Goal: Information Seeking & Learning: Learn about a topic

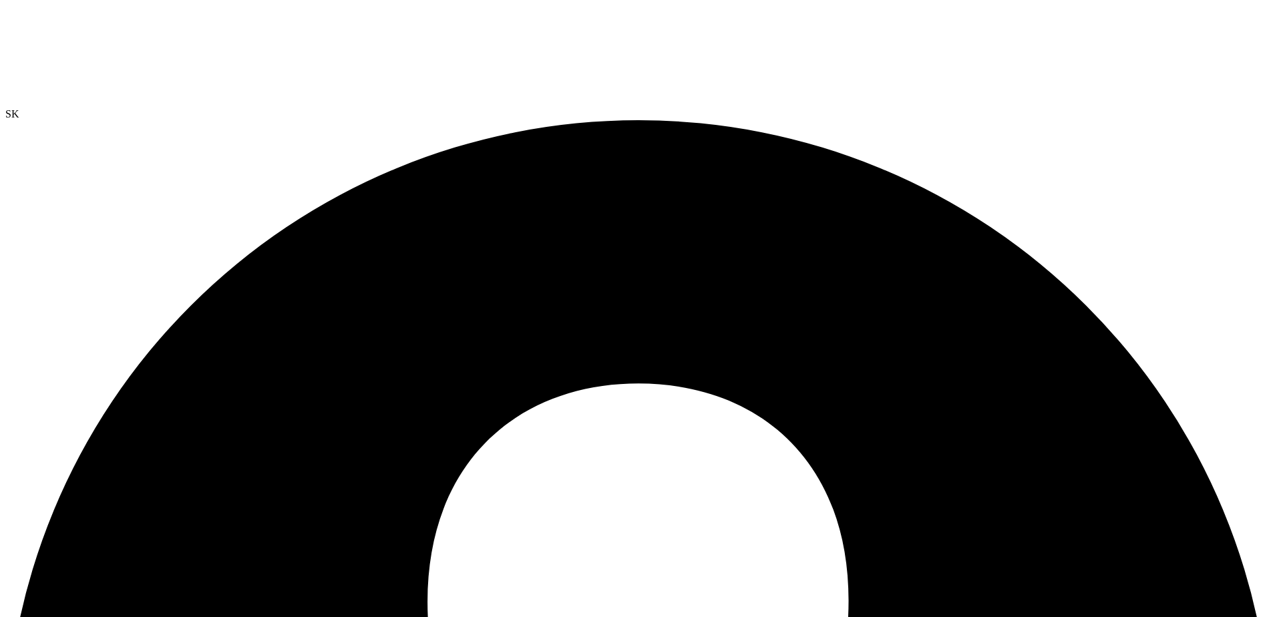
select select "USD"
radio input "true"
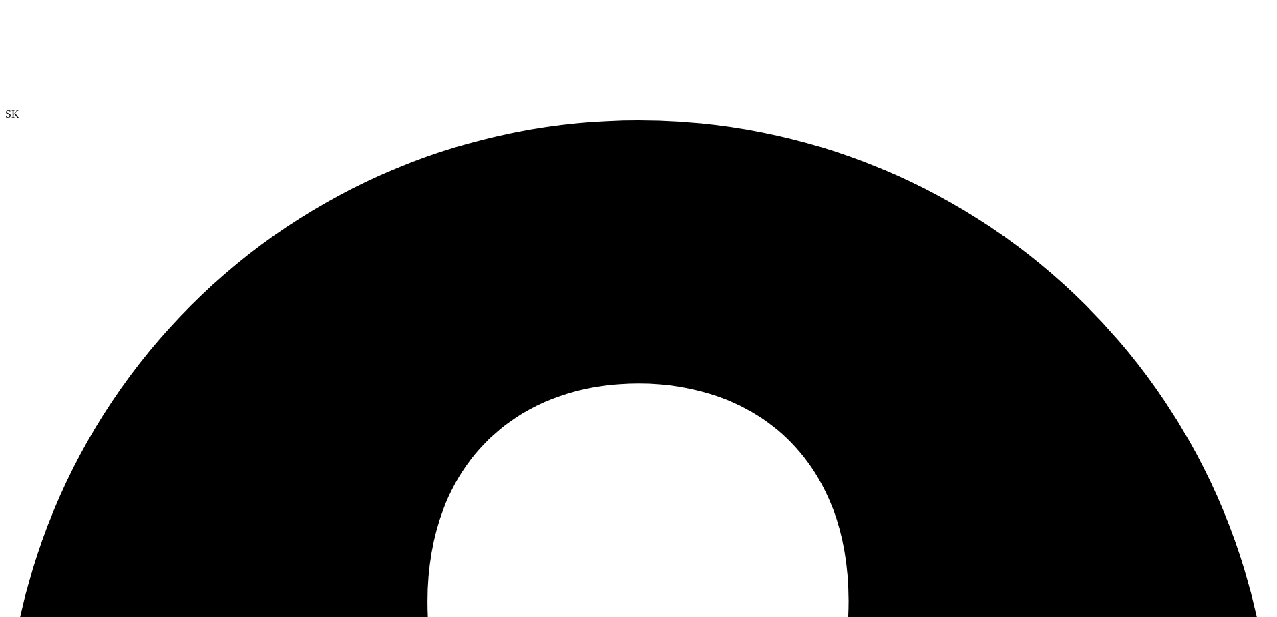
radio input "false"
radio input "true"
radio input "false"
drag, startPoint x: 666, startPoint y: 280, endPoint x: 492, endPoint y: 280, distance: 174.3
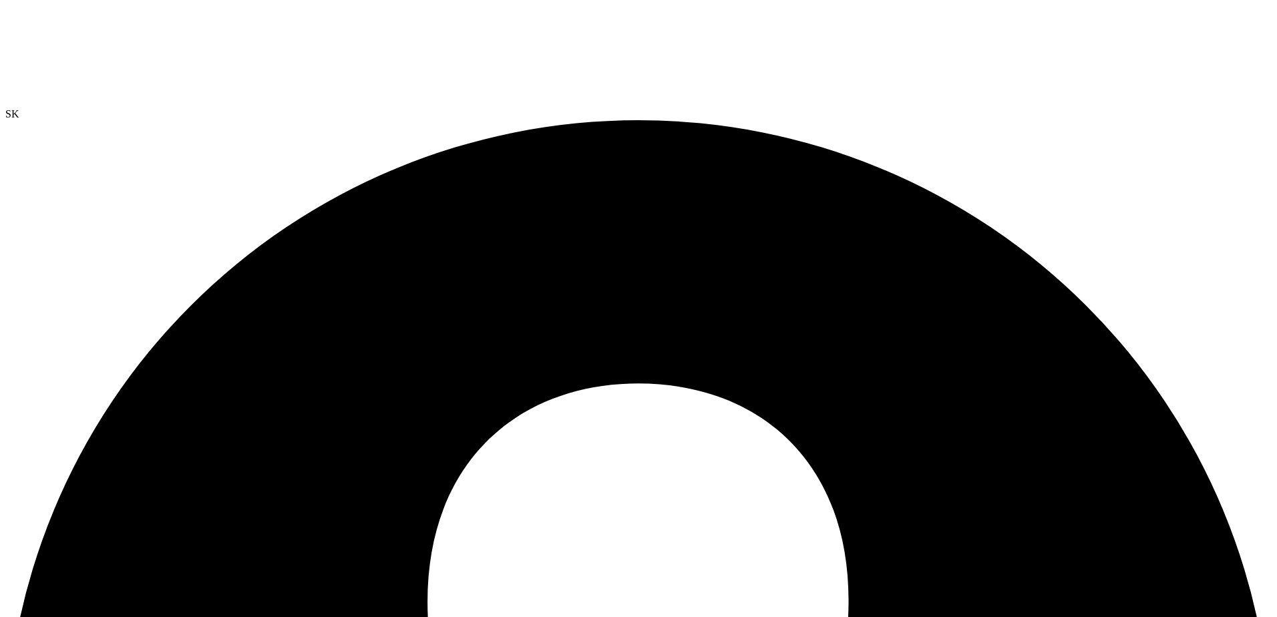
radio input "true"
radio input "false"
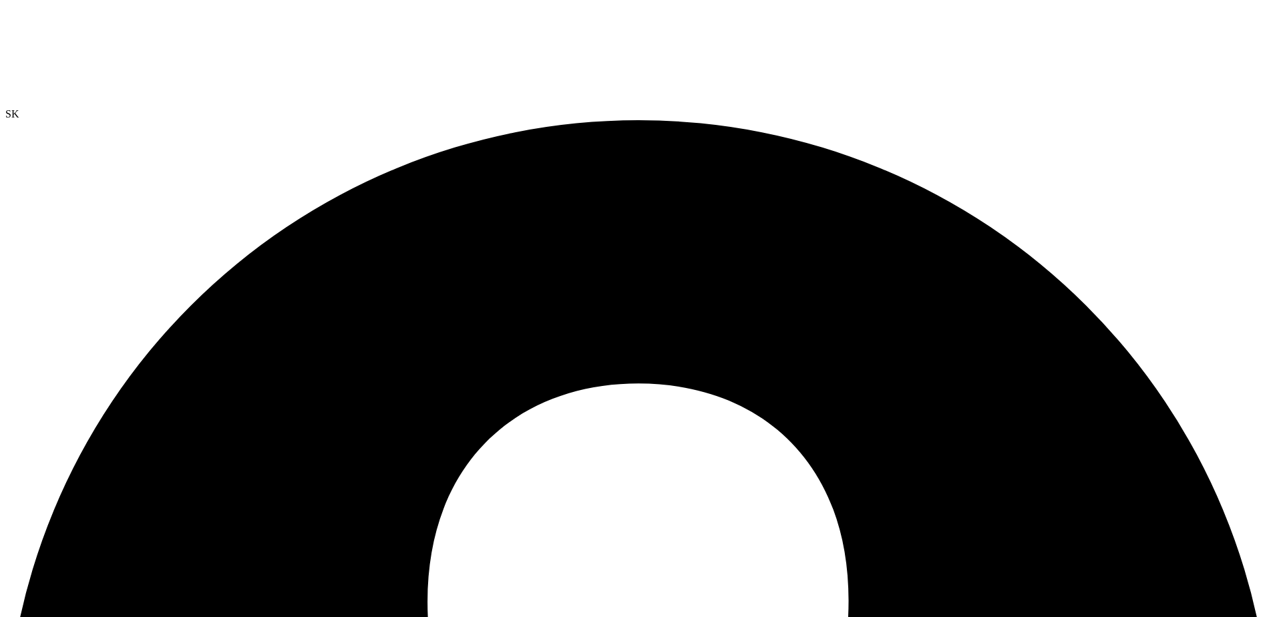
radio input "true"
radio input "false"
radio input "true"
radio input "false"
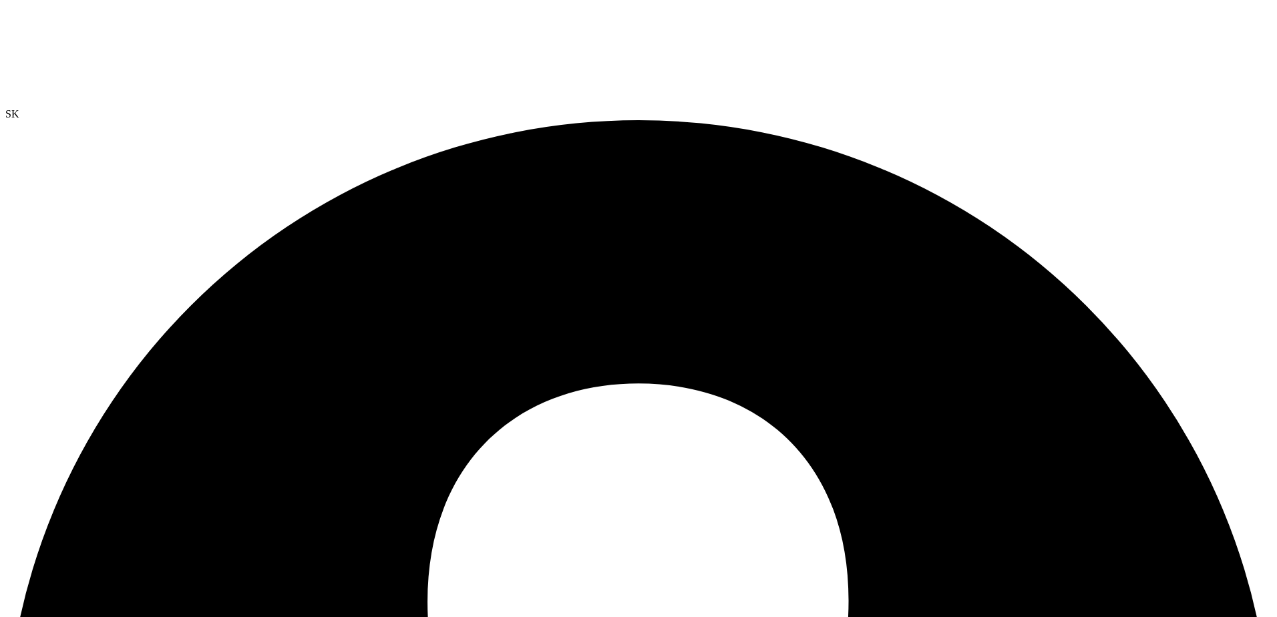
radio input "true"
radio input "false"
radio input "true"
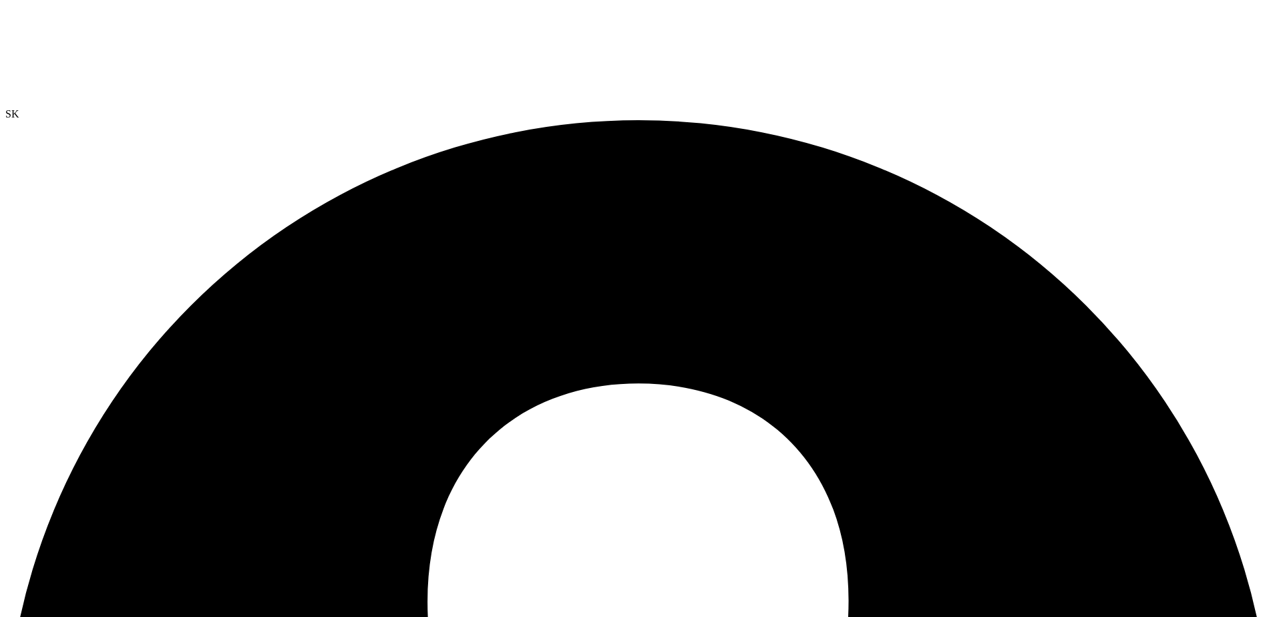
radio input "false"
radio input "true"
radio input "false"
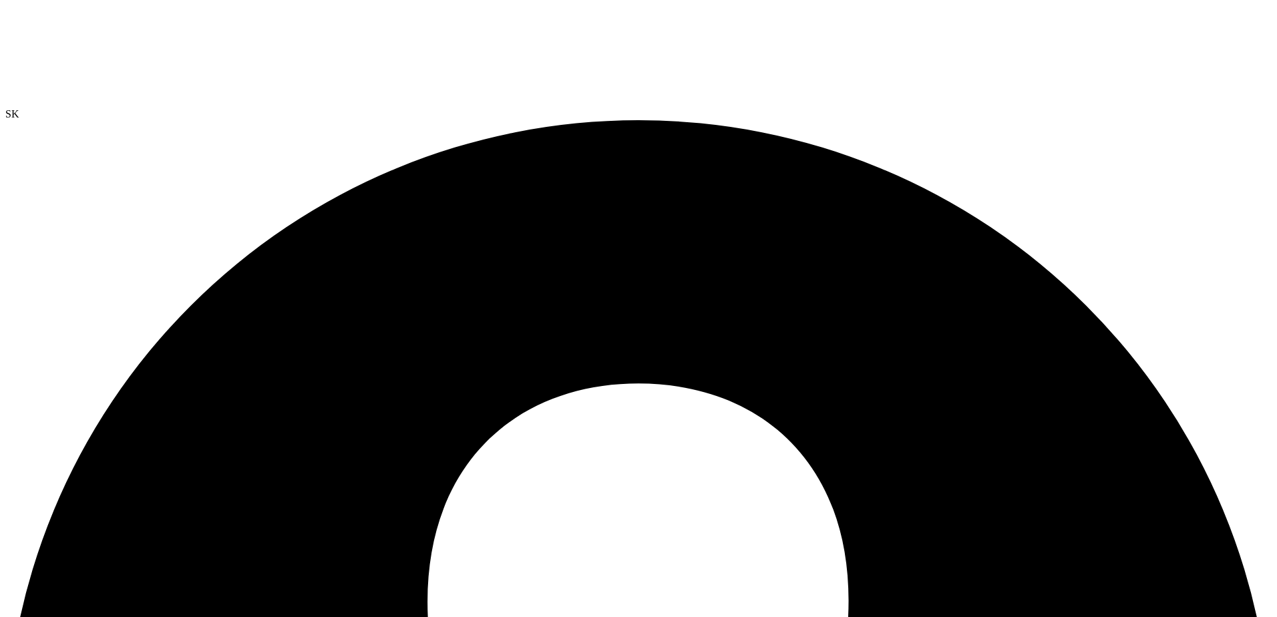
radio input "true"
radio input "false"
radio input "true"
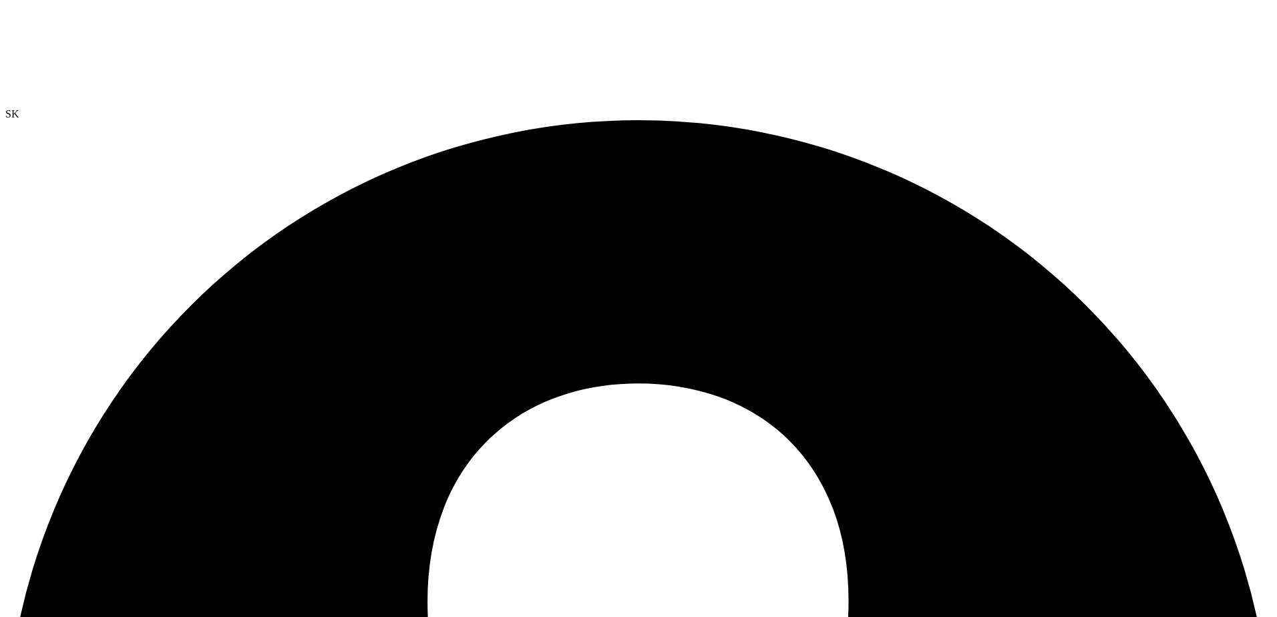
radio input "true"
radio input "false"
radio input "true"
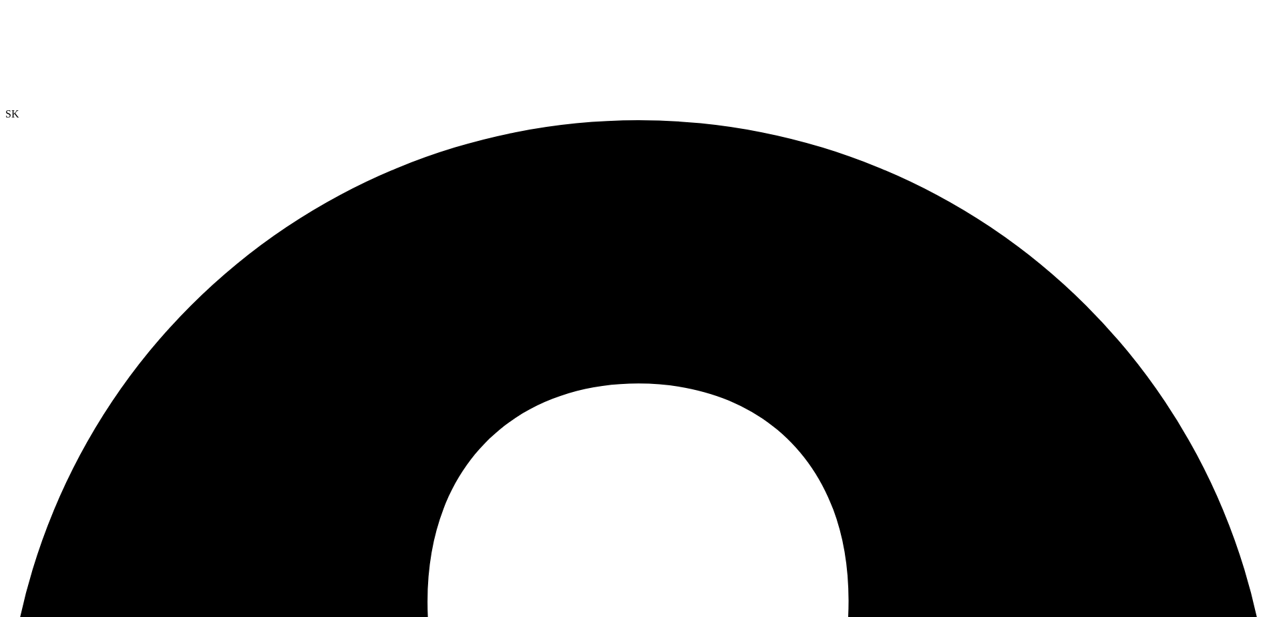
radio input "false"
drag, startPoint x: 466, startPoint y: 244, endPoint x: 466, endPoint y: 254, distance: 10.7
radio input "true"
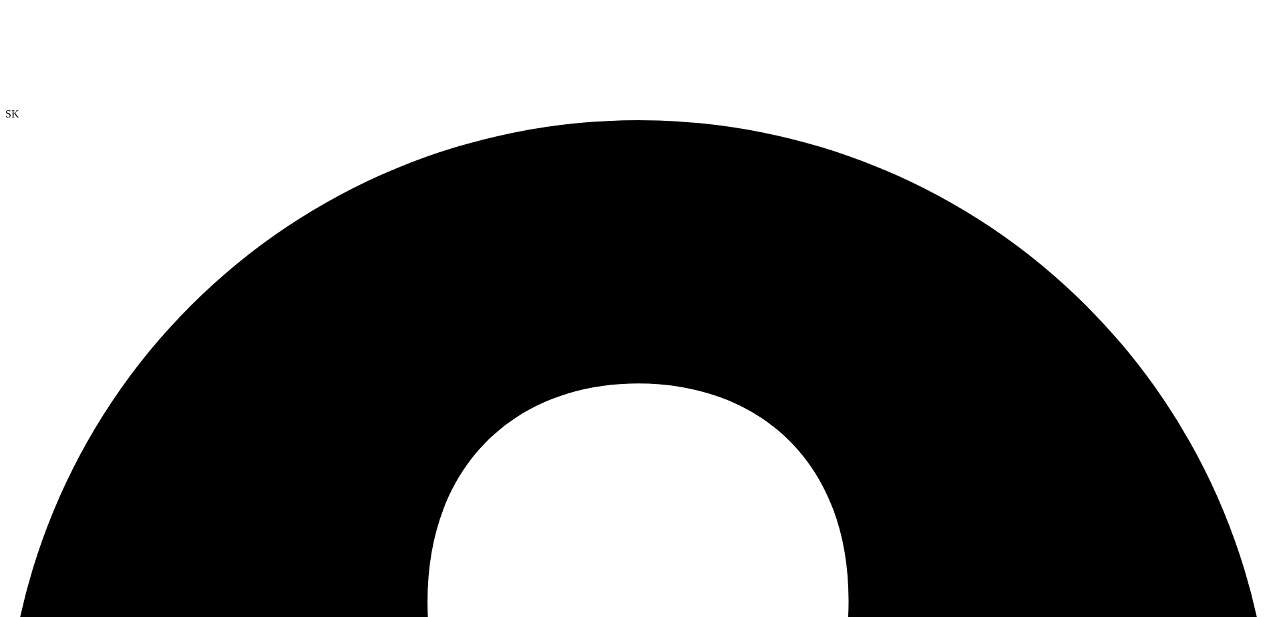
radio input "false"
radio input "true"
radio input "false"
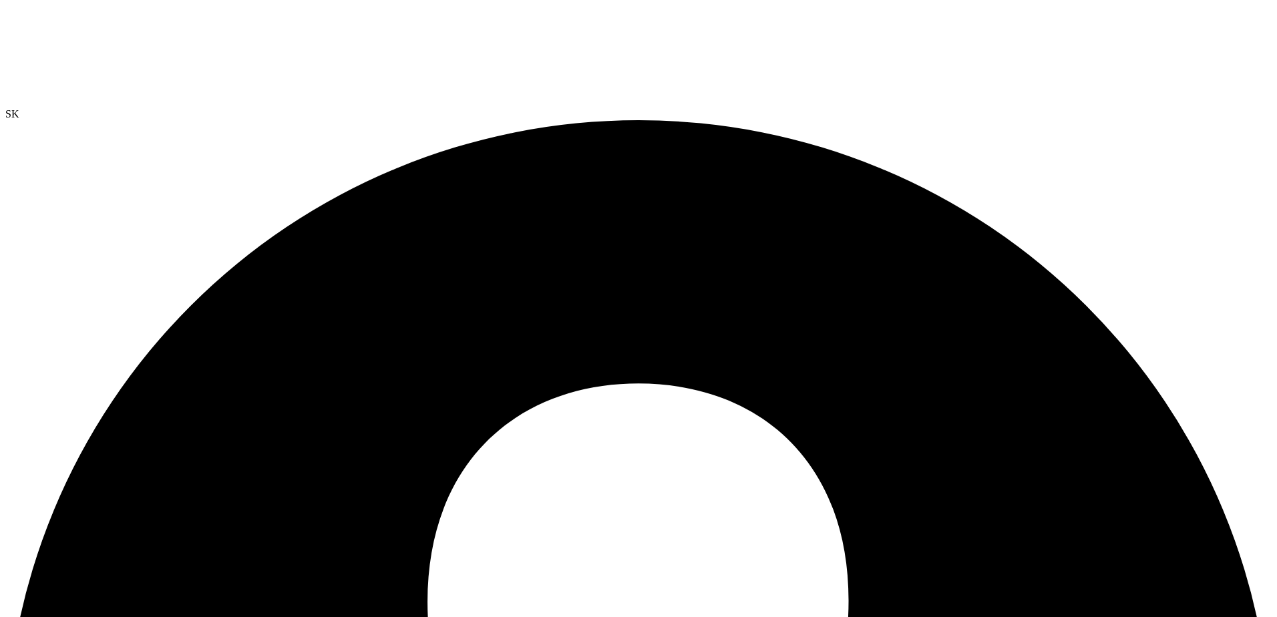
radio input "true"
radio input "false"
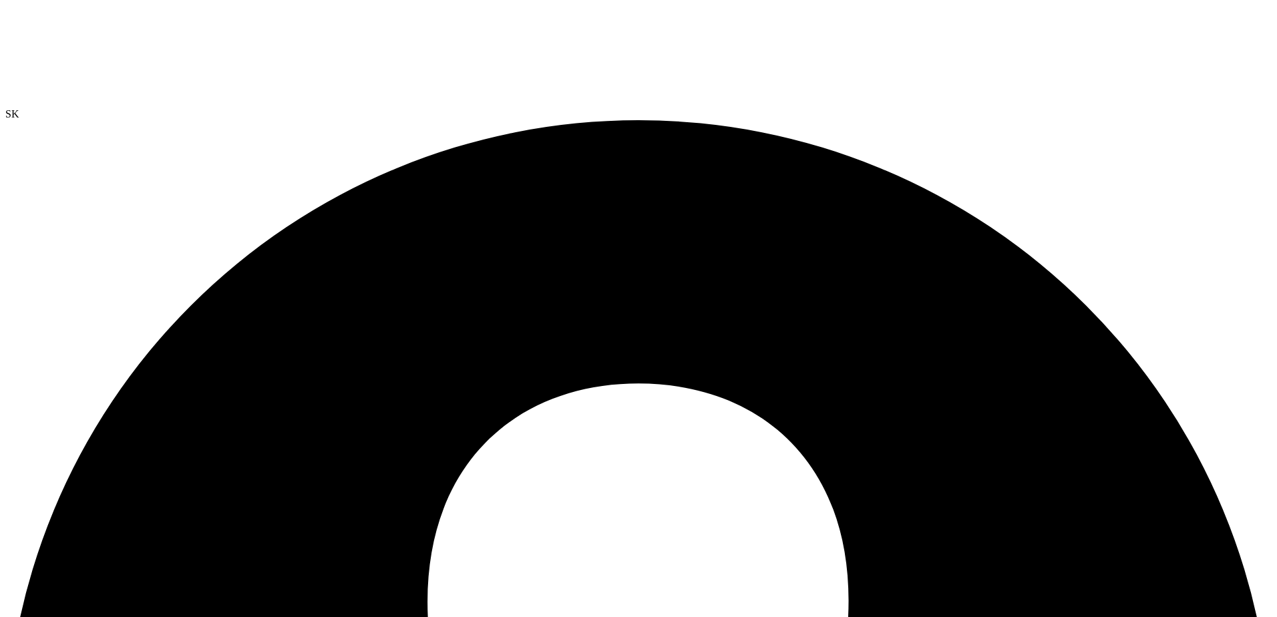
radio input "true"
radio input "false"
radio input "true"
radio input "false"
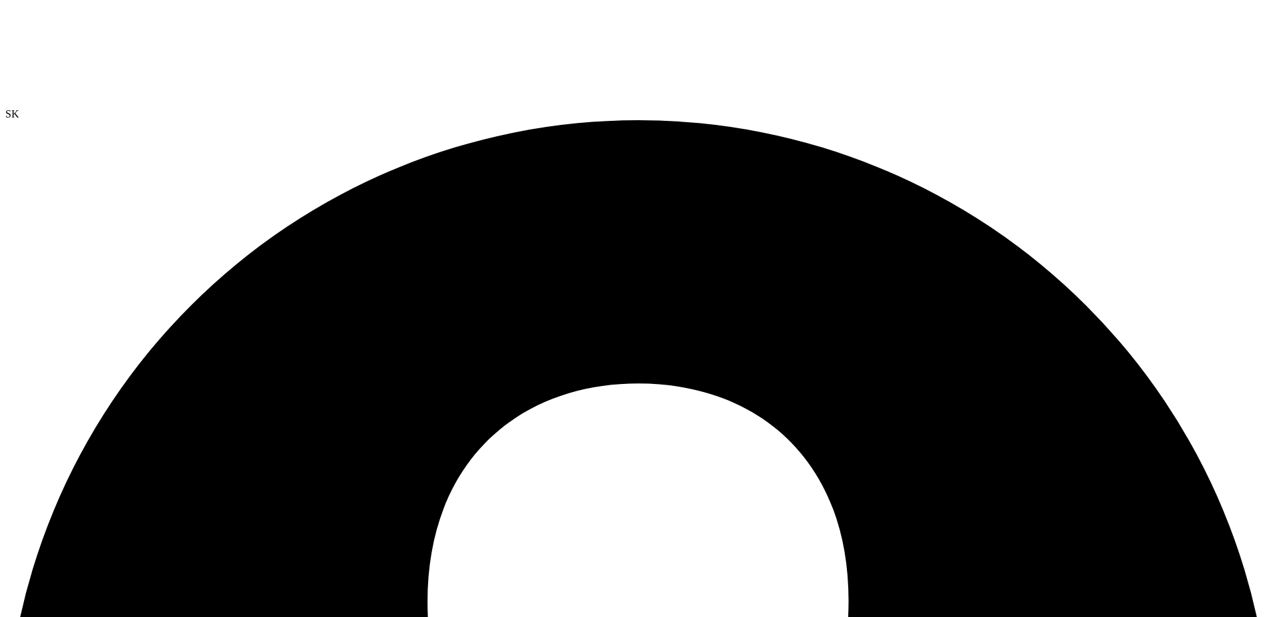
radio input "true"
radio input "false"
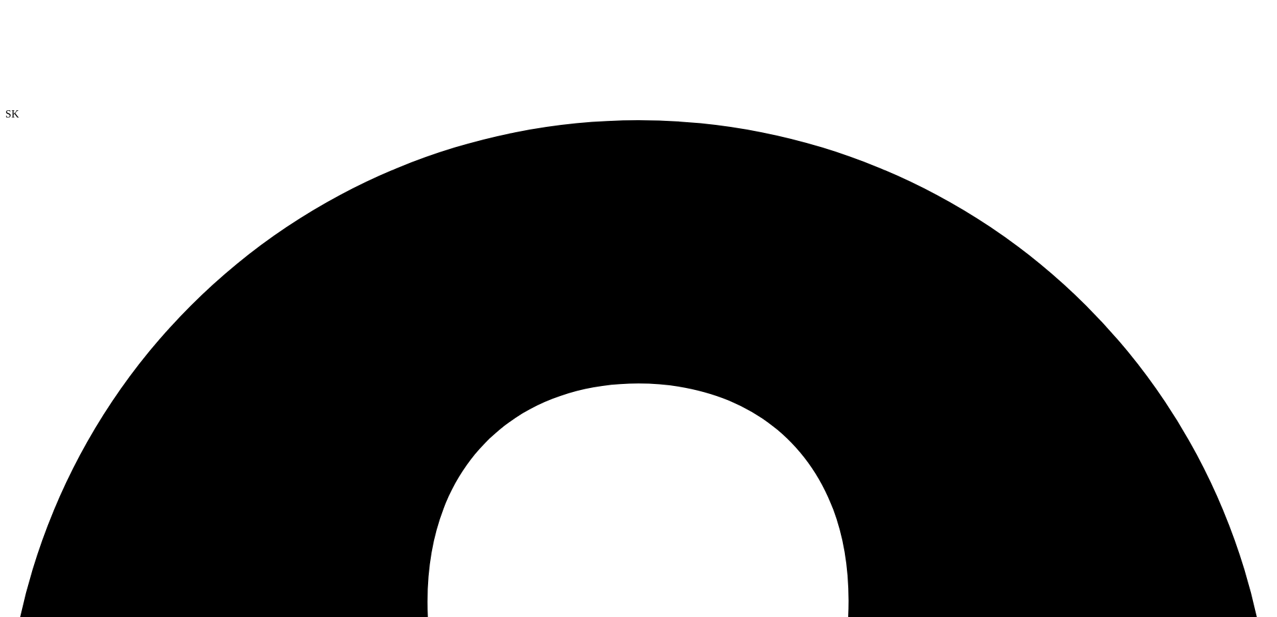
radio input "true"
radio input "false"
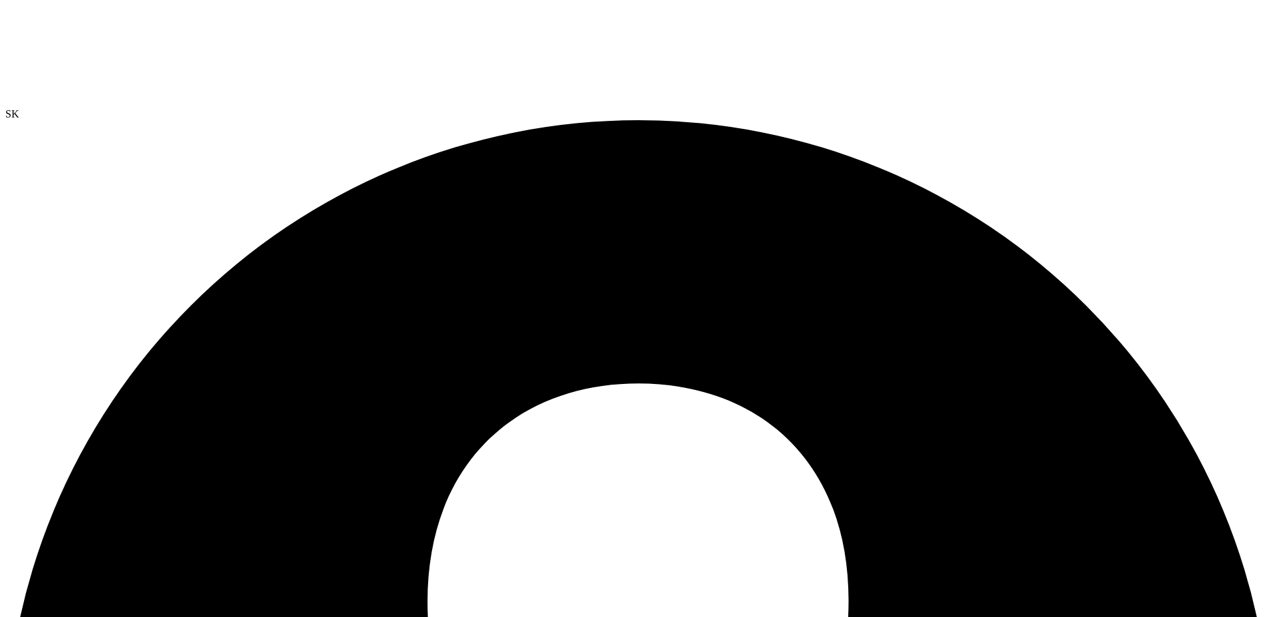
drag, startPoint x: 566, startPoint y: 193, endPoint x: 995, endPoint y: 193, distance: 429.4
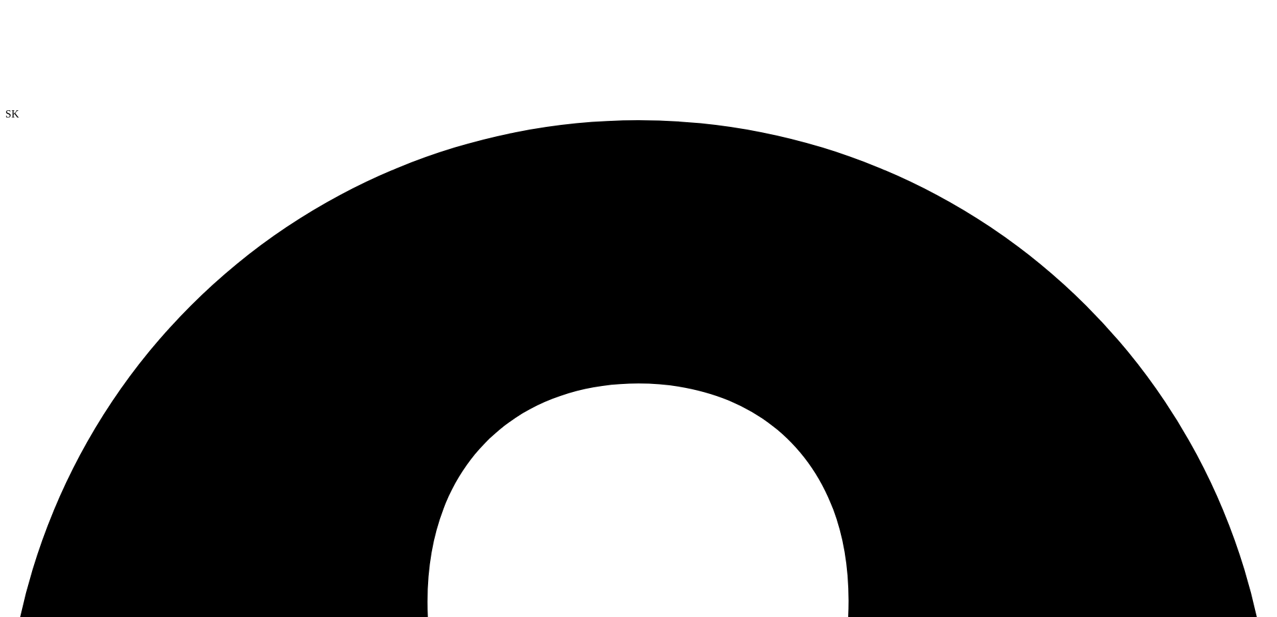
drag, startPoint x: 920, startPoint y: 114, endPoint x: 915, endPoint y: 122, distance: 9.3
radio input "true"
radio input "false"
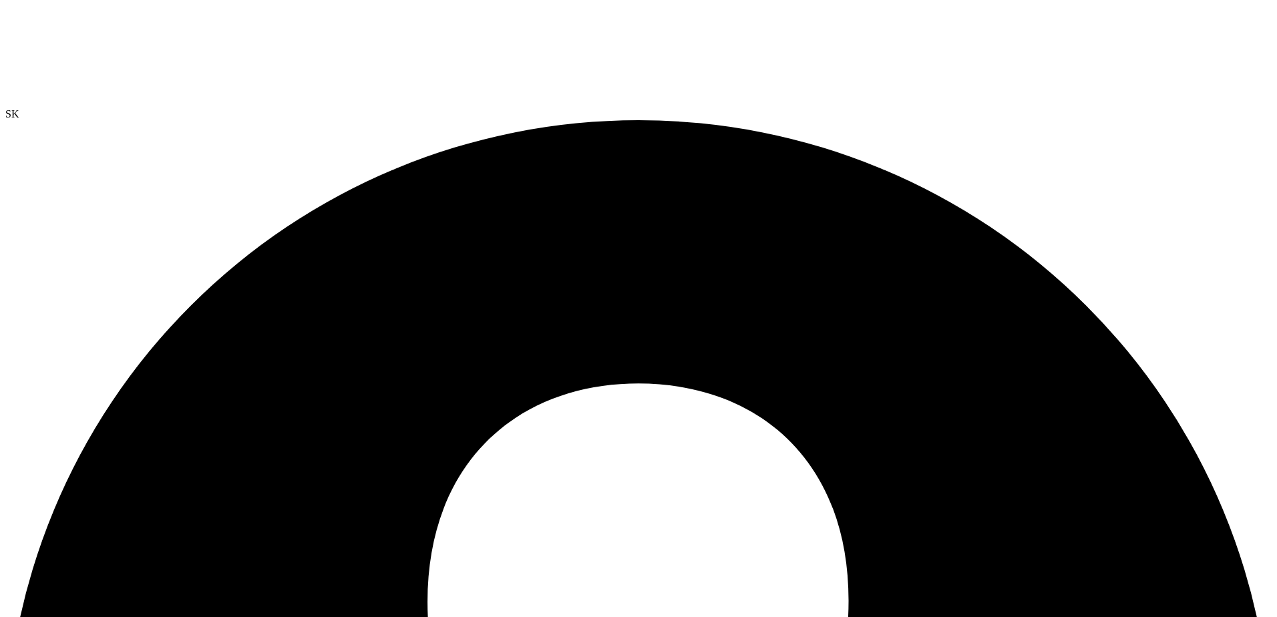
radio input "true"
radio input "false"
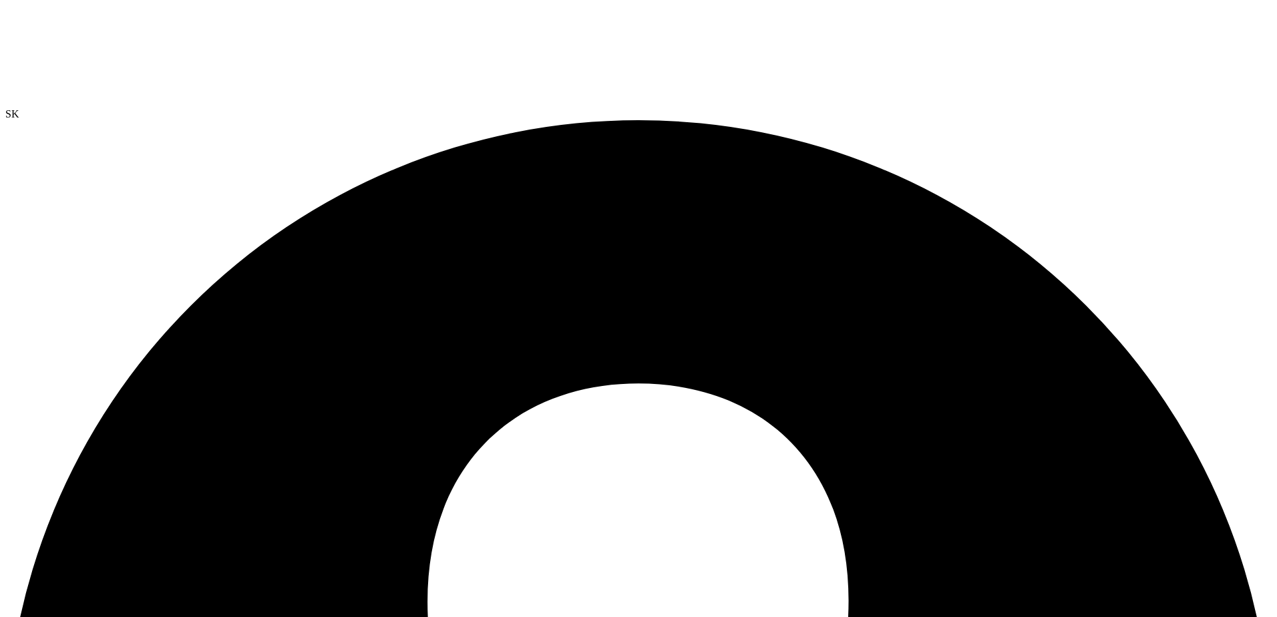
radio input "true"
radio input "false"
radio input "true"
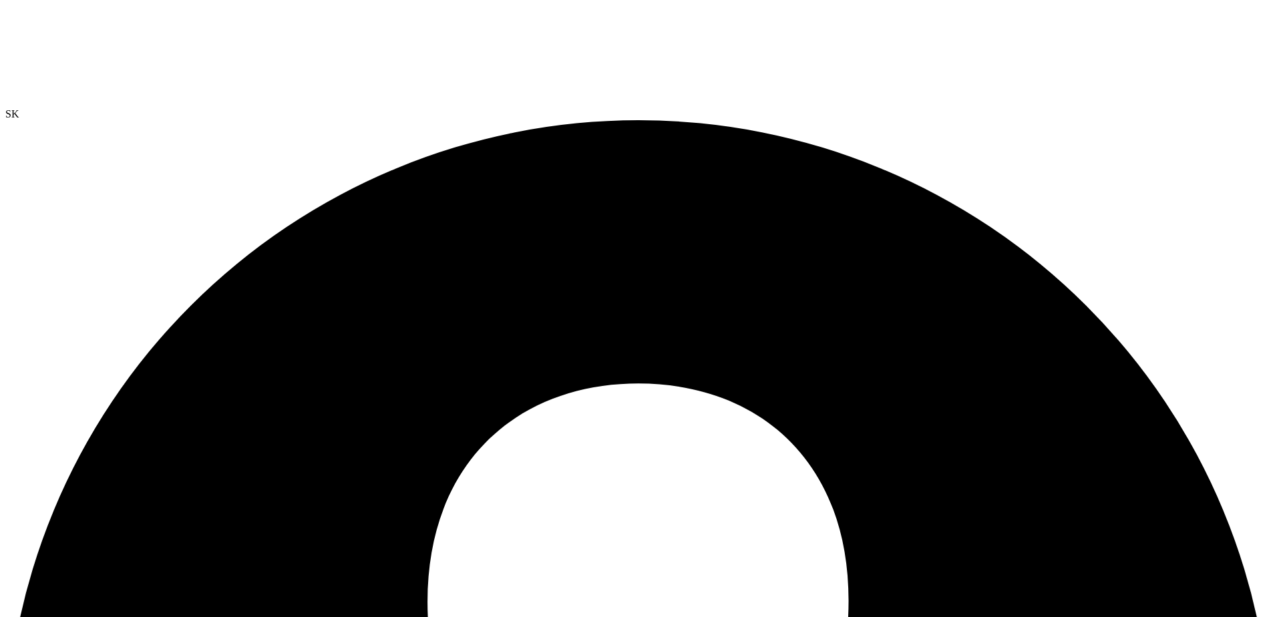
radio input "false"
radio input "true"
radio input "false"
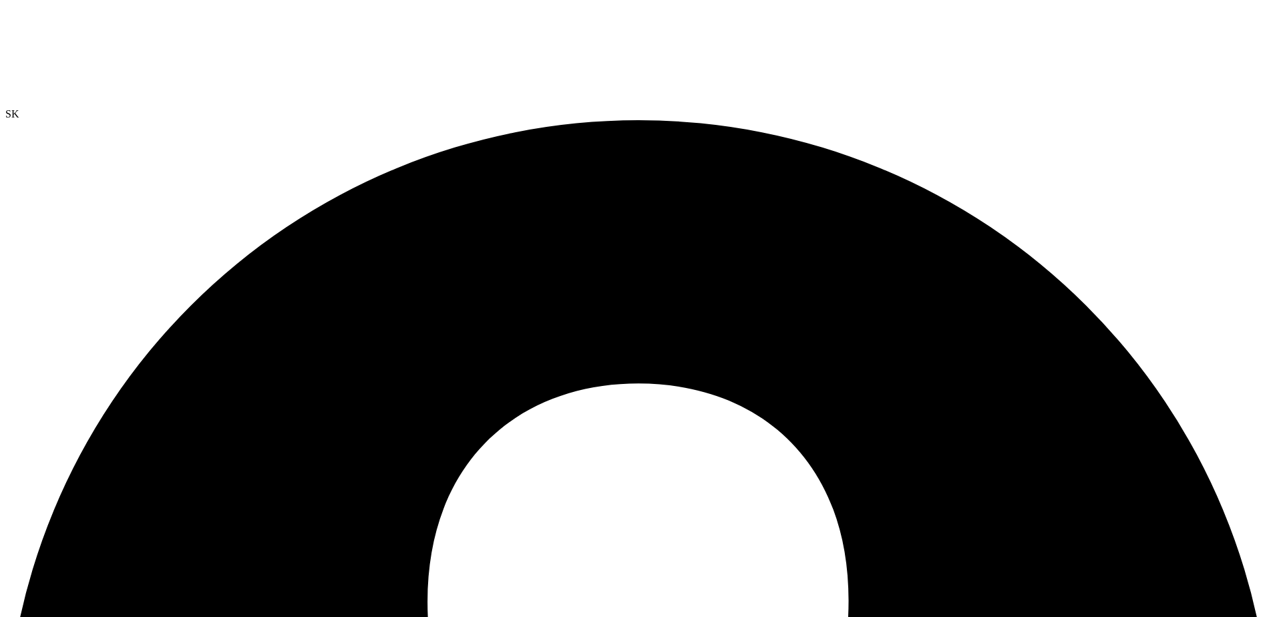
radio input "true"
radio input "false"
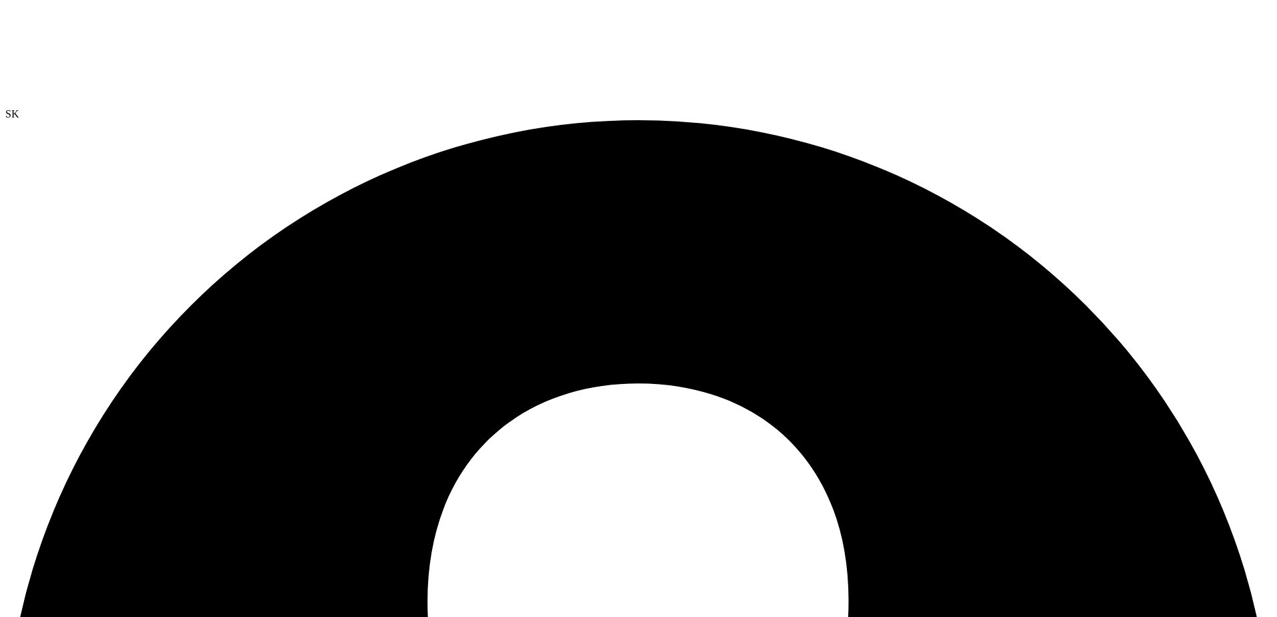
select select "USD"
radio input "true"
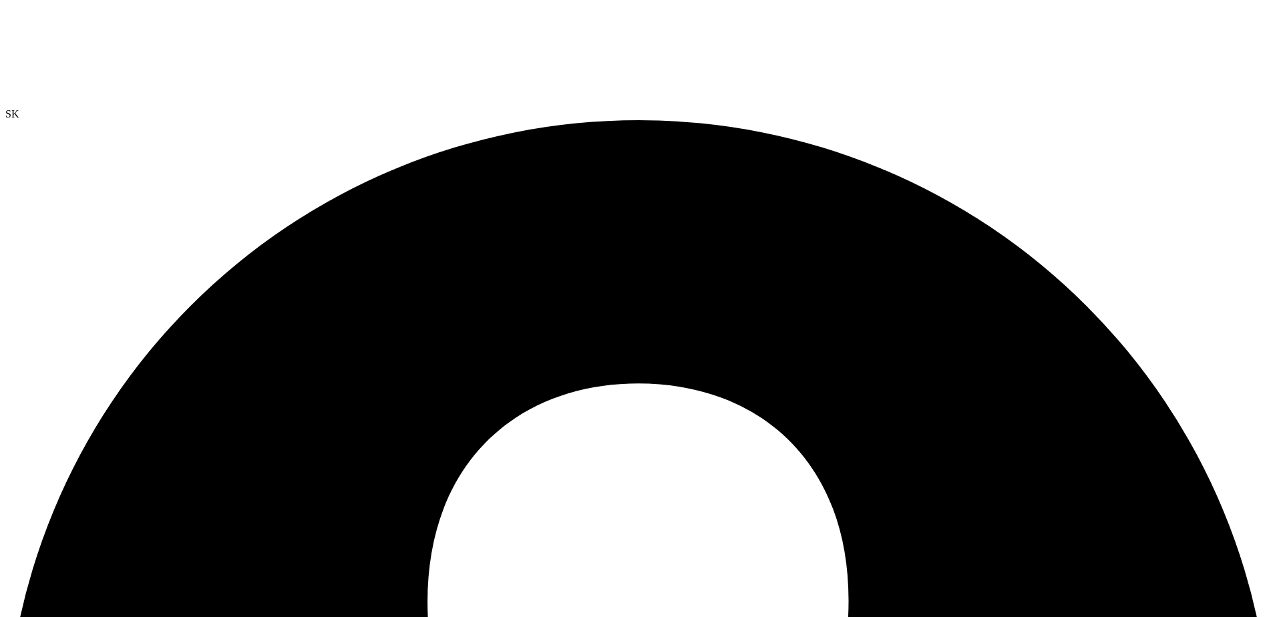
radio input "true"
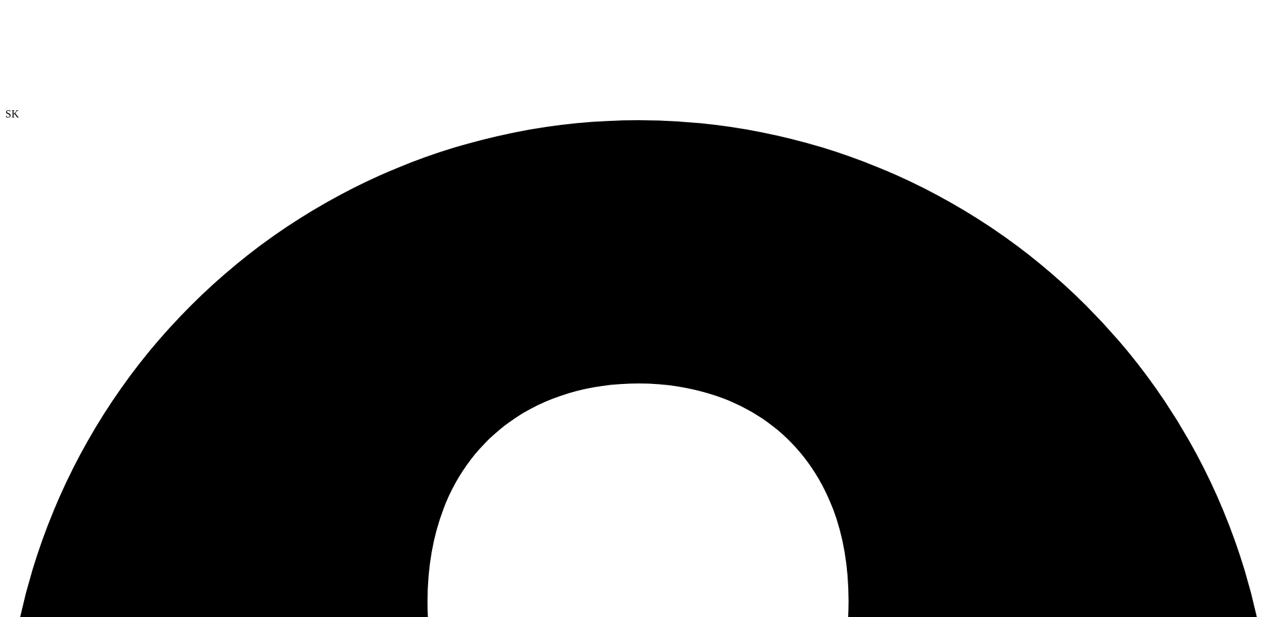
radio input "true"
radio input "false"
radio input "true"
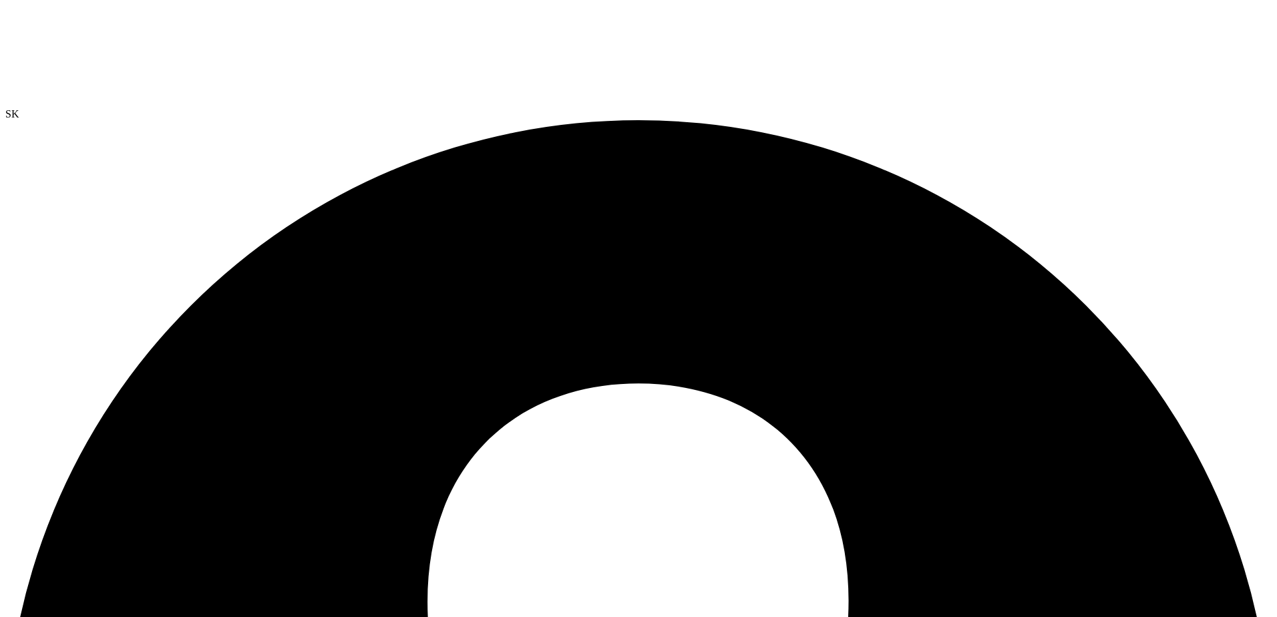
radio input "true"
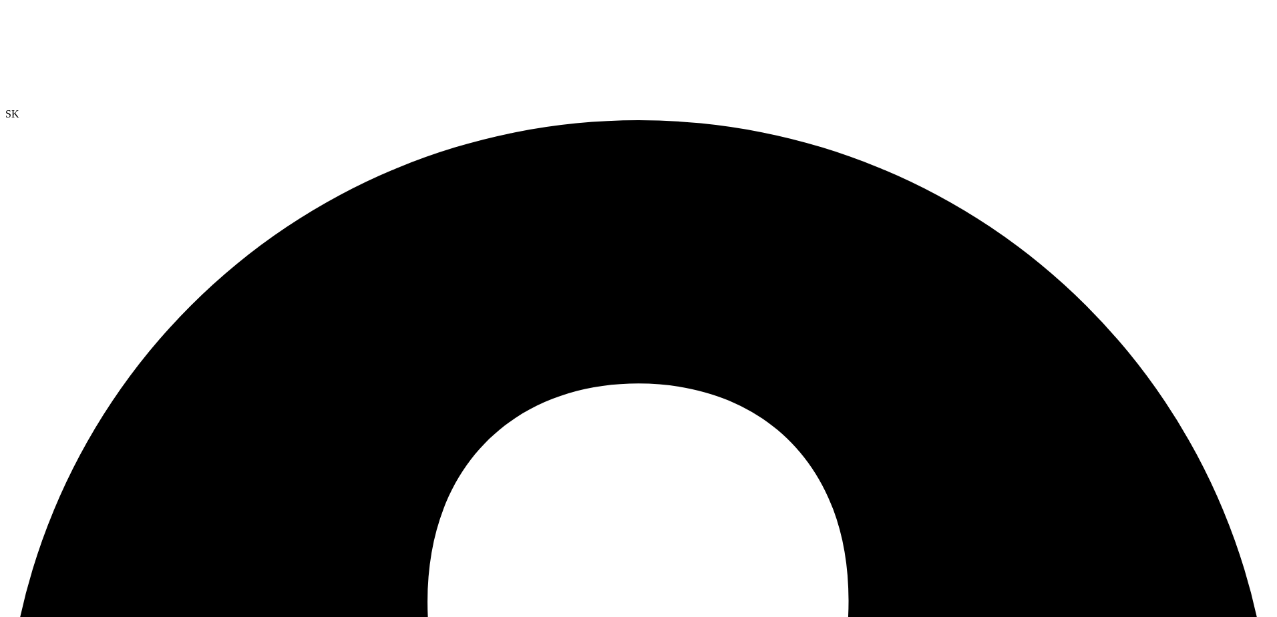
radio input "true"
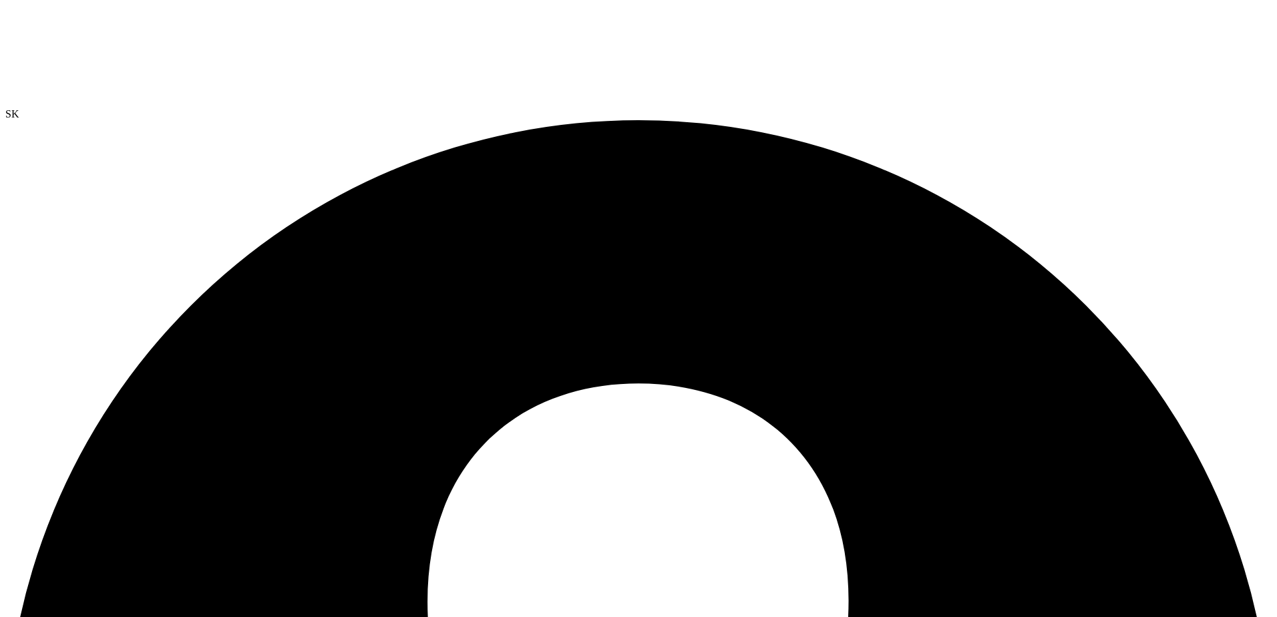
radio input "true"
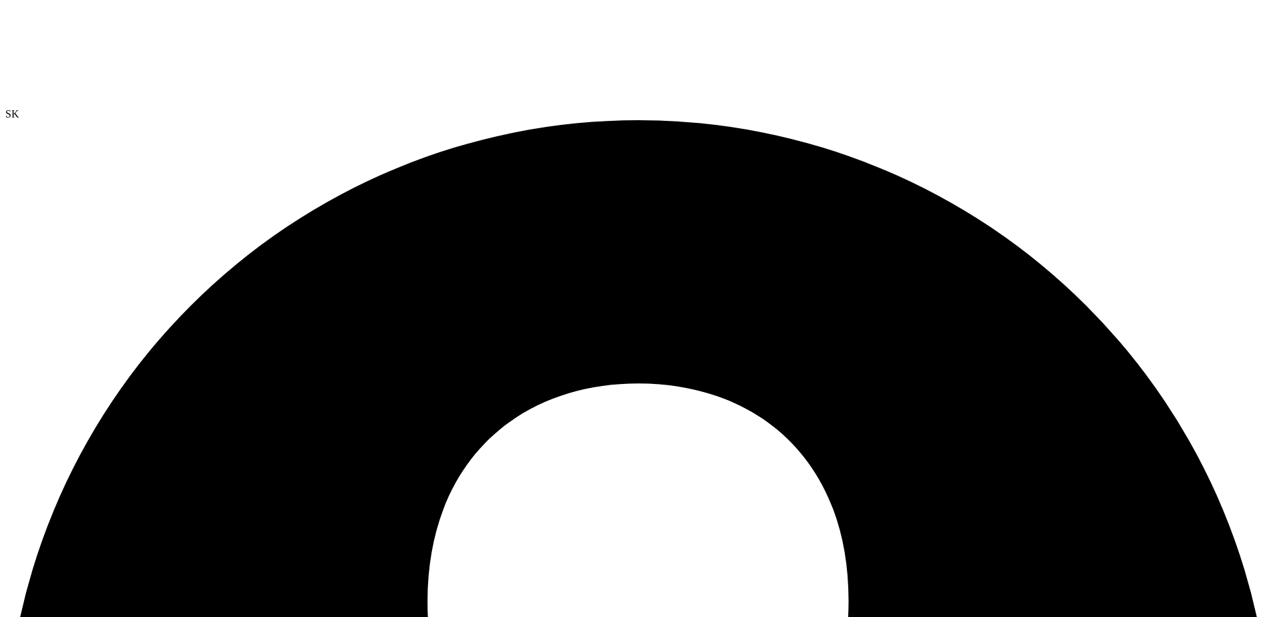
radio input "true"
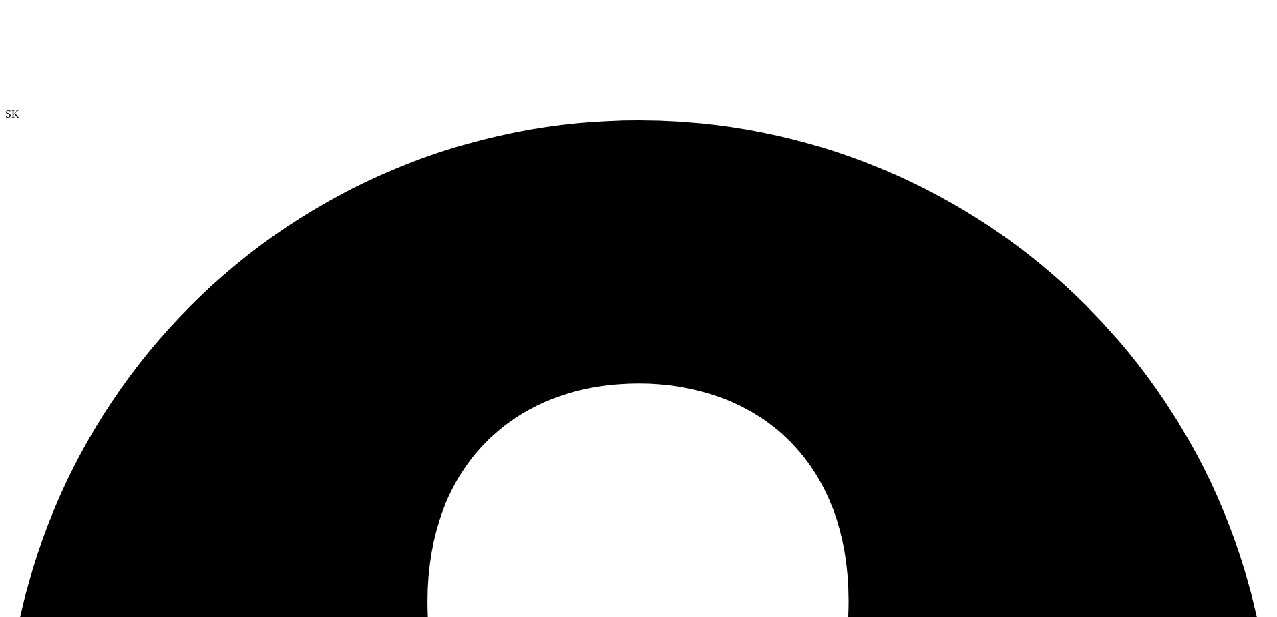
radio input "false"
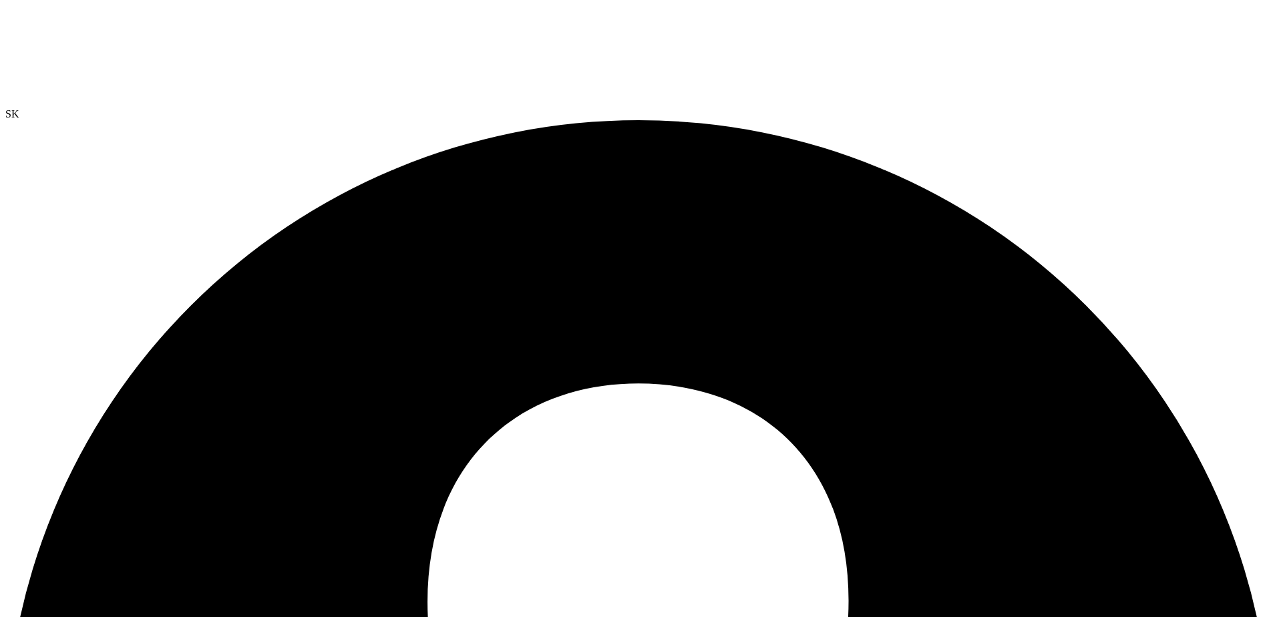
radio input "true"
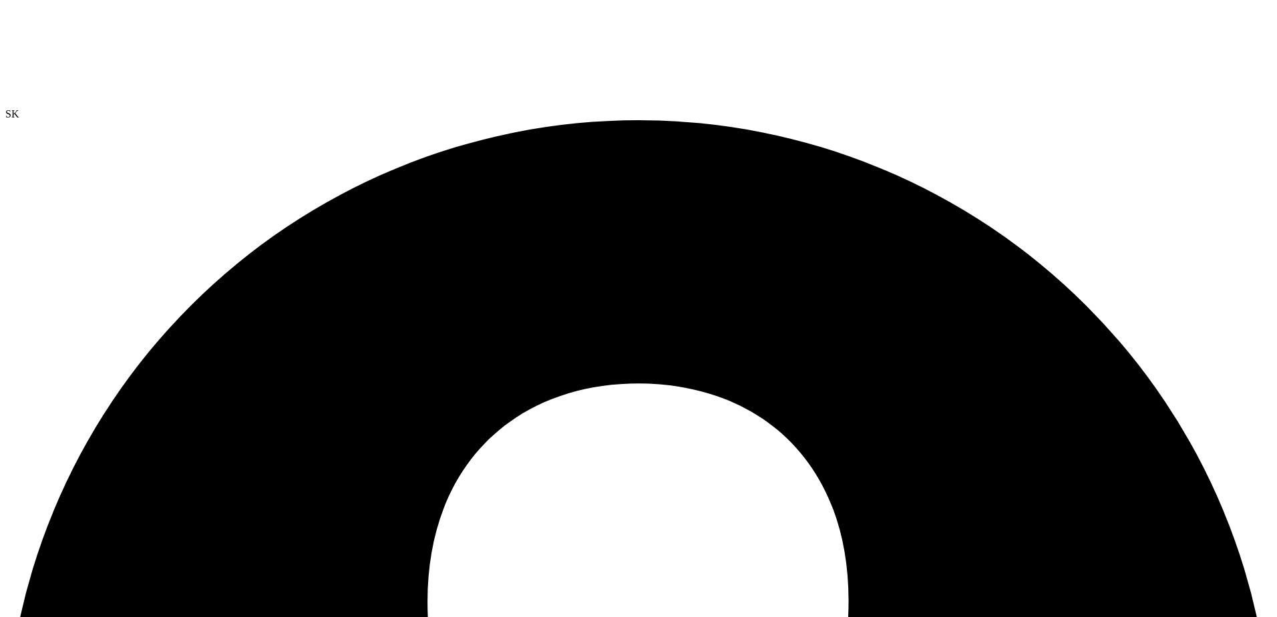
radio input "true"
radio input "false"
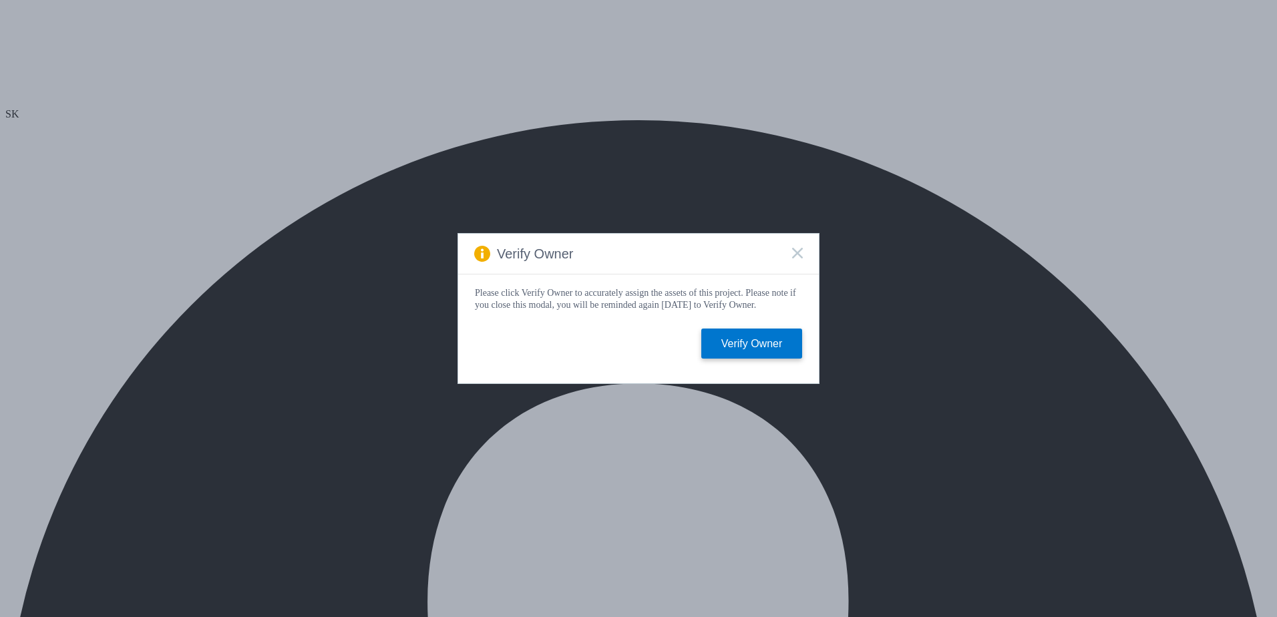
select select "USD"
click at [792, 254] on icon at bounding box center [797, 253] width 11 height 11
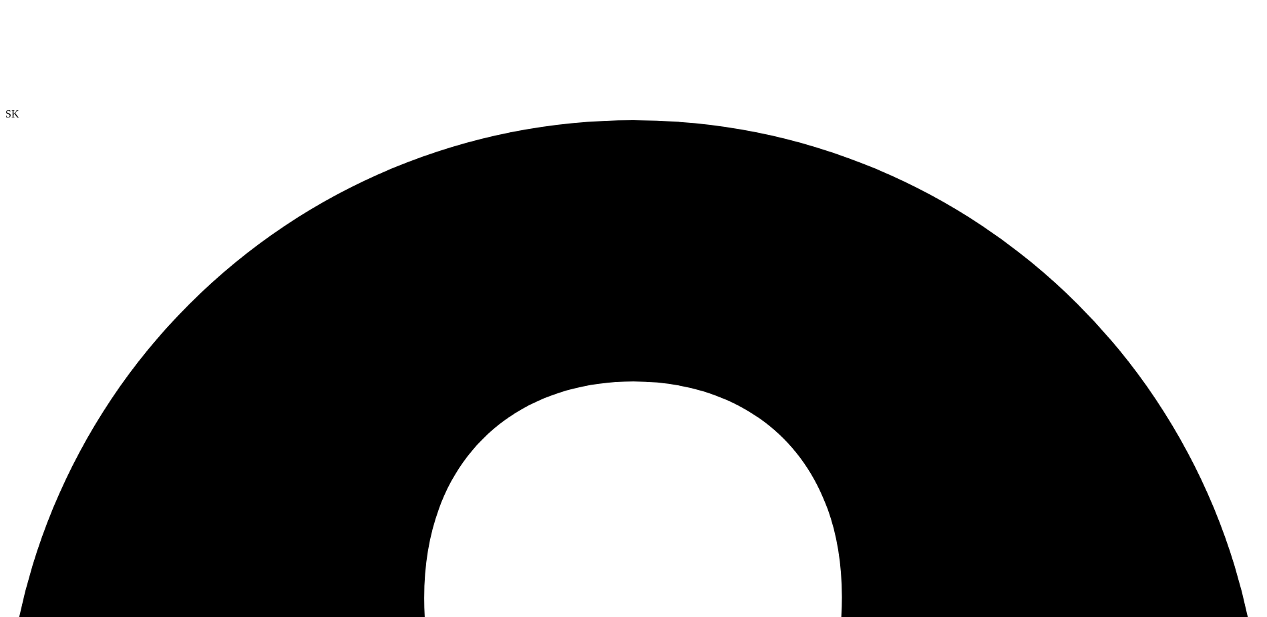
drag, startPoint x: 1011, startPoint y: 135, endPoint x: 969, endPoint y: 180, distance: 61.4
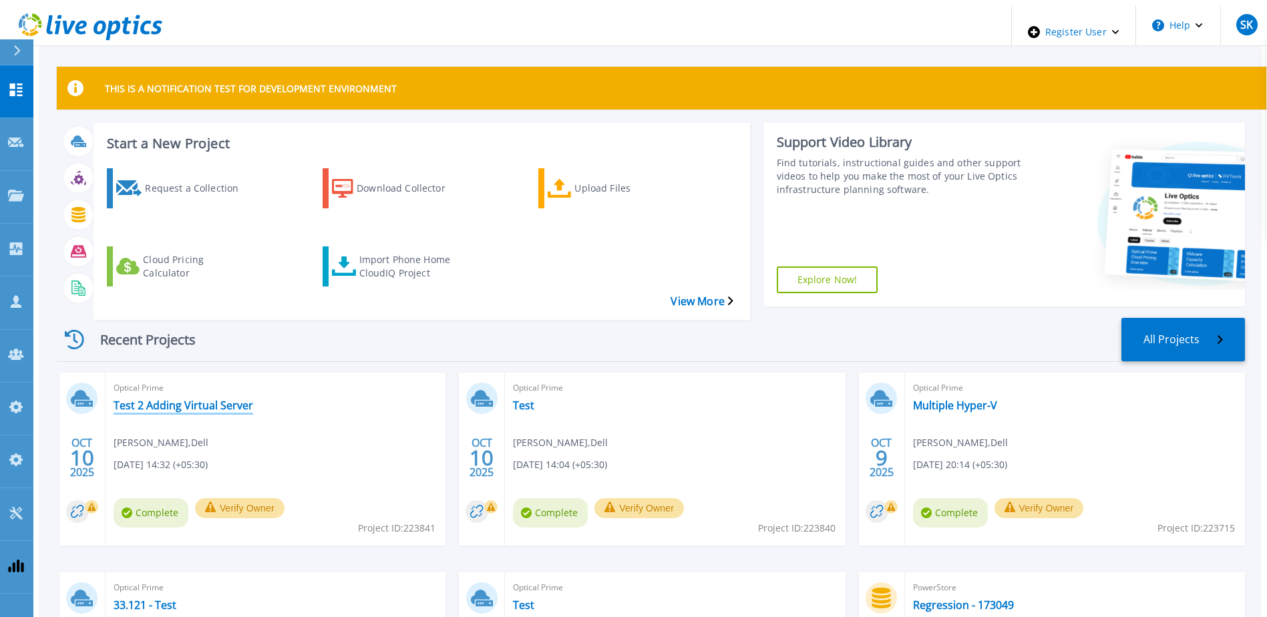
click at [221, 399] on link "Test 2 Adding Virtual Server" at bounding box center [184, 405] width 140 height 13
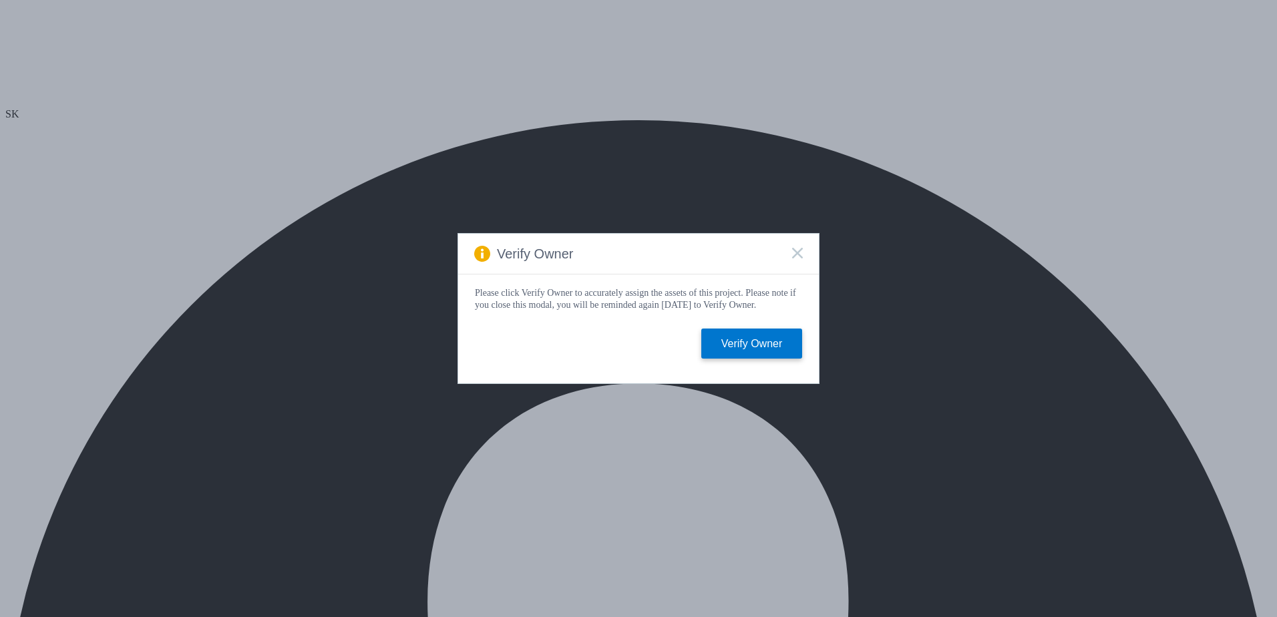
click at [799, 248] on rect at bounding box center [796, 252] width 11 height 11
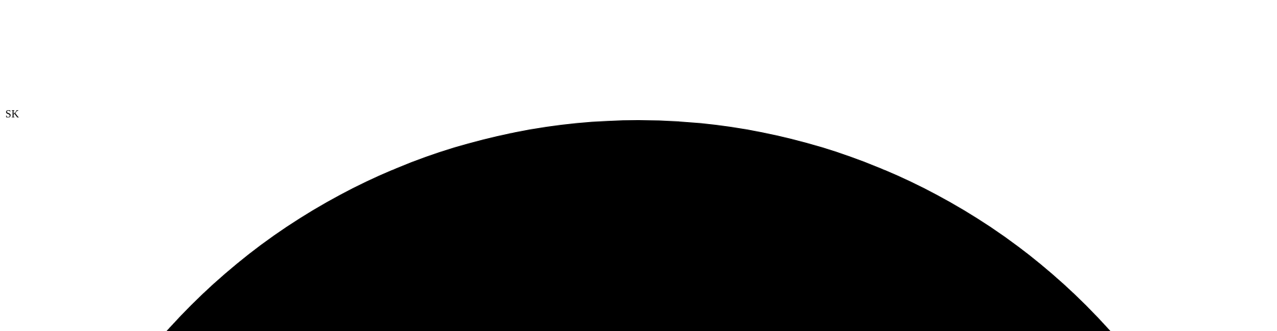
drag, startPoint x: 721, startPoint y: 138, endPoint x: 650, endPoint y: 150, distance: 71.3
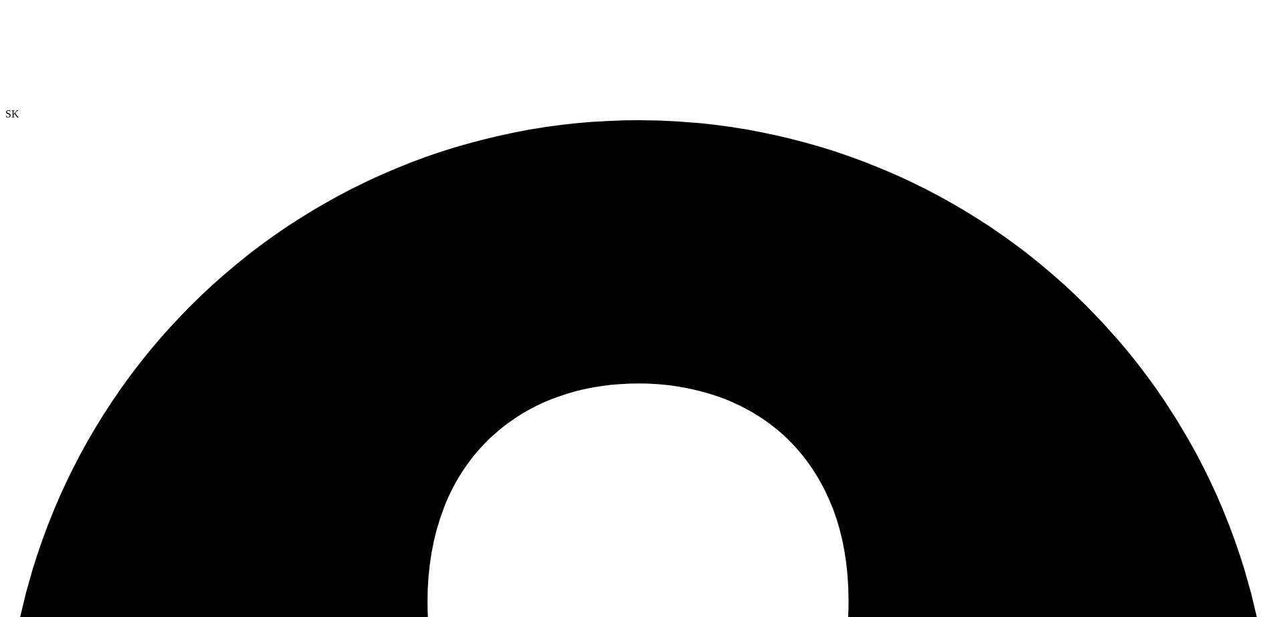
radio input "true"
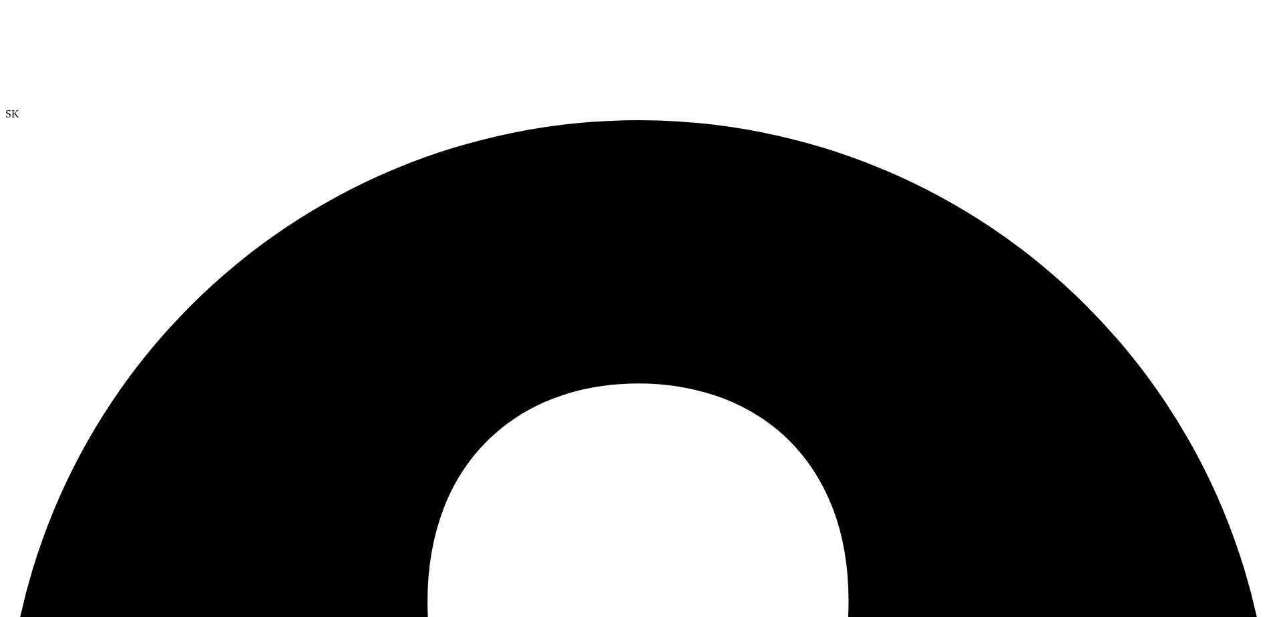
radio input "true"
radio input "false"
